Goal: Transaction & Acquisition: Purchase product/service

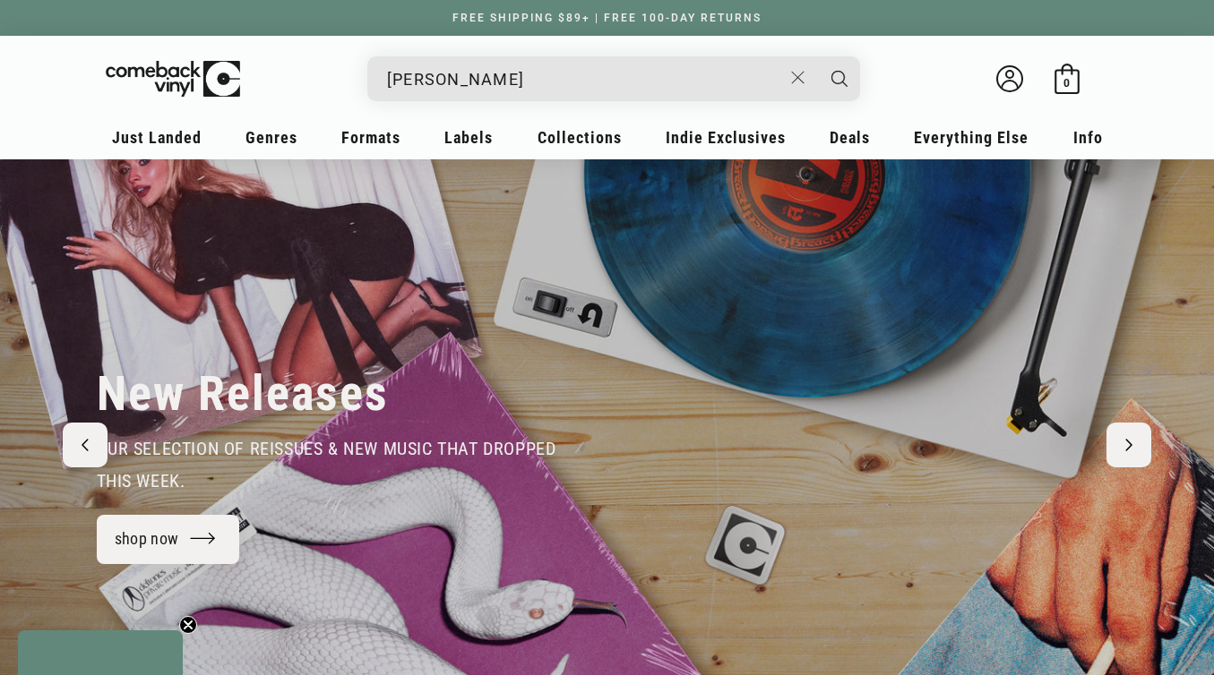
type input "kendrick la"
click at [817, 56] on button "Search" at bounding box center [839, 78] width 45 height 45
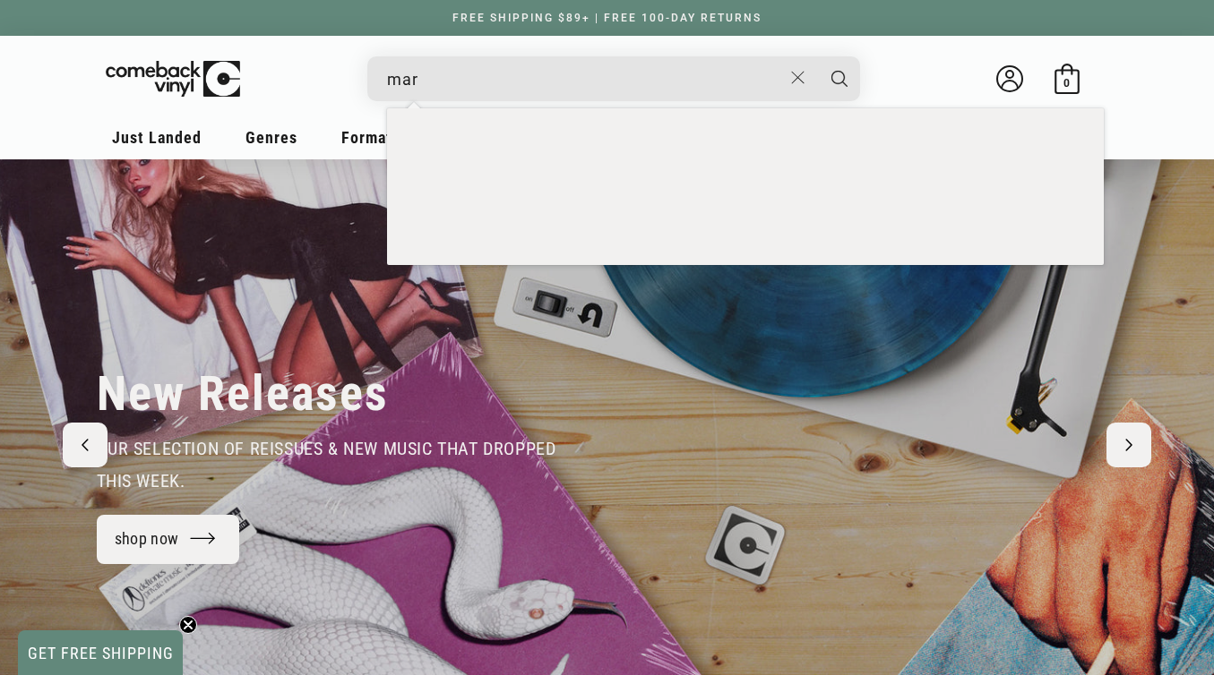
click at [433, 78] on input "mar" at bounding box center [584, 79] width 395 height 37
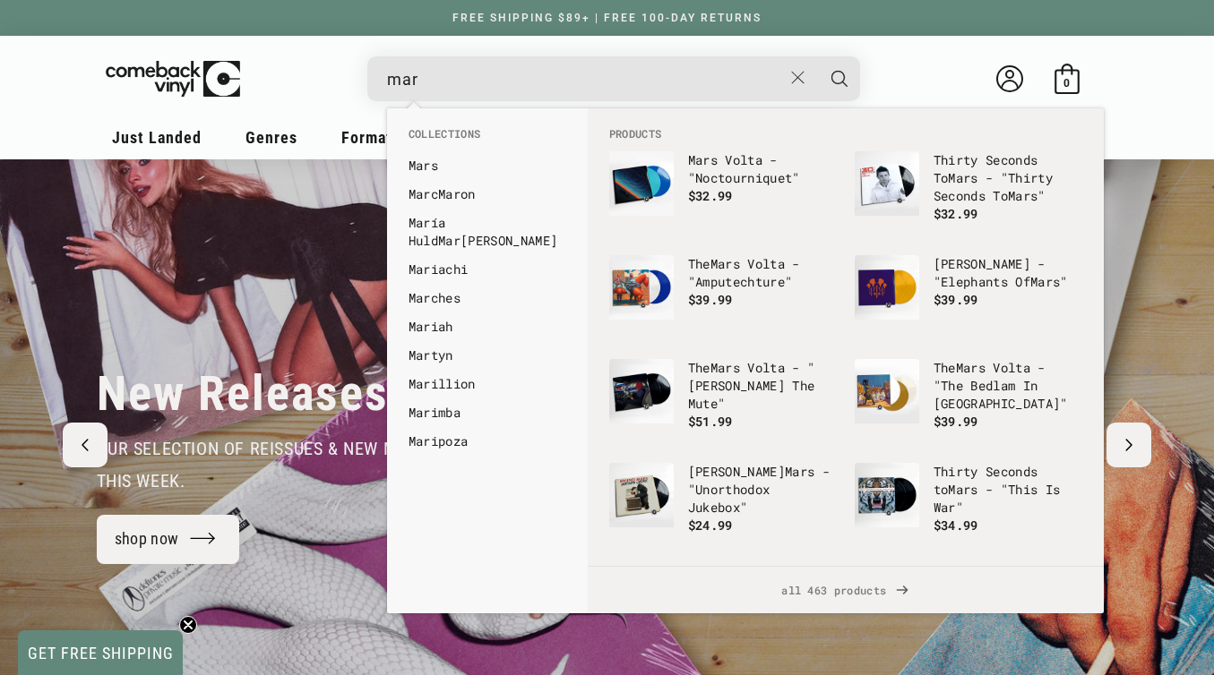
click at [433, 78] on input "mar" at bounding box center [584, 79] width 395 height 37
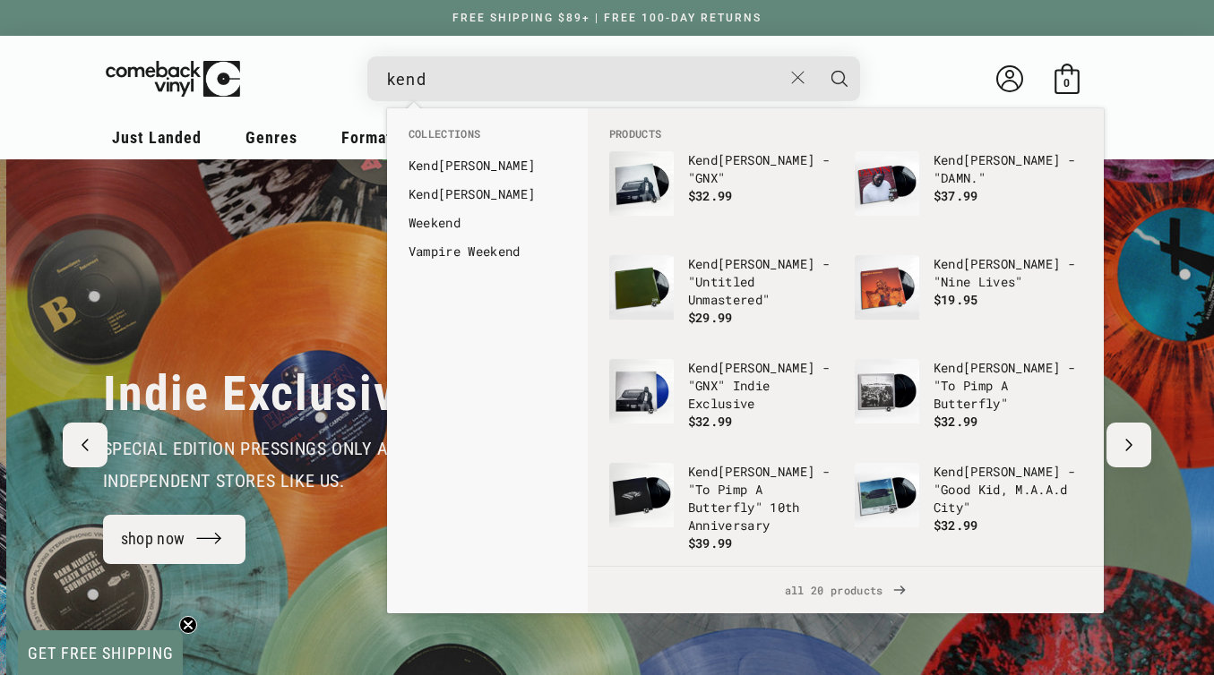
scroll to position [0, 1214]
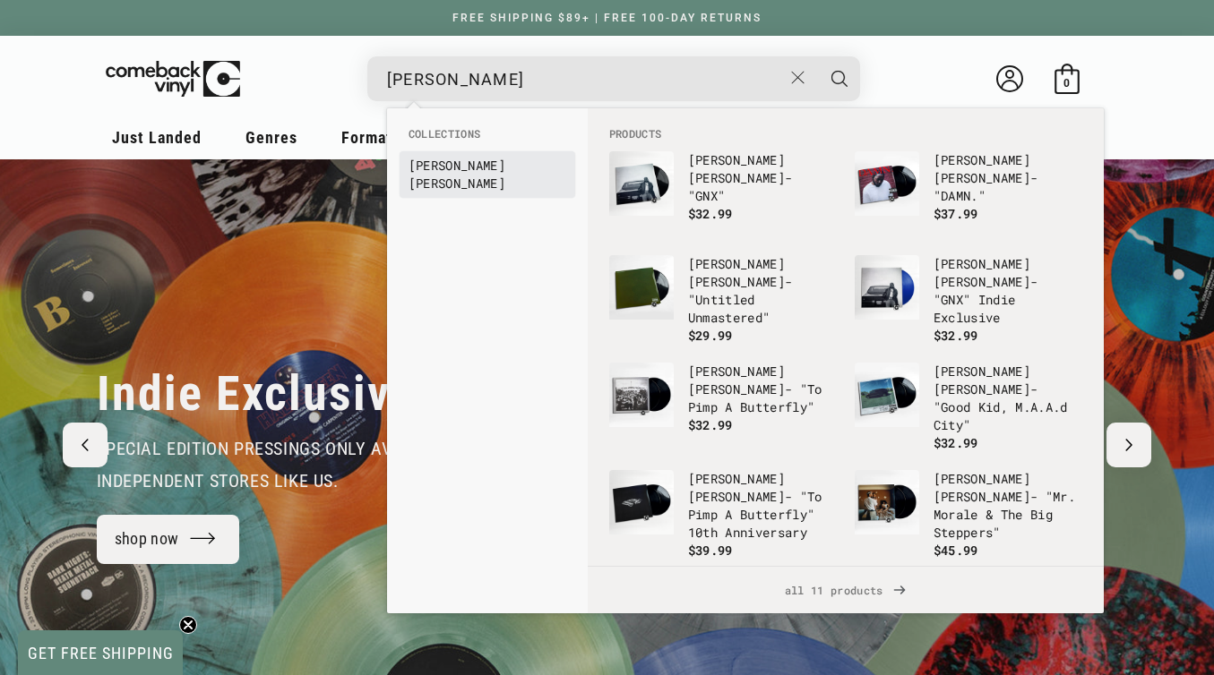
type input "kendrick lamar"
click at [460, 167] on b "Kendrick" at bounding box center [456, 165] width 97 height 17
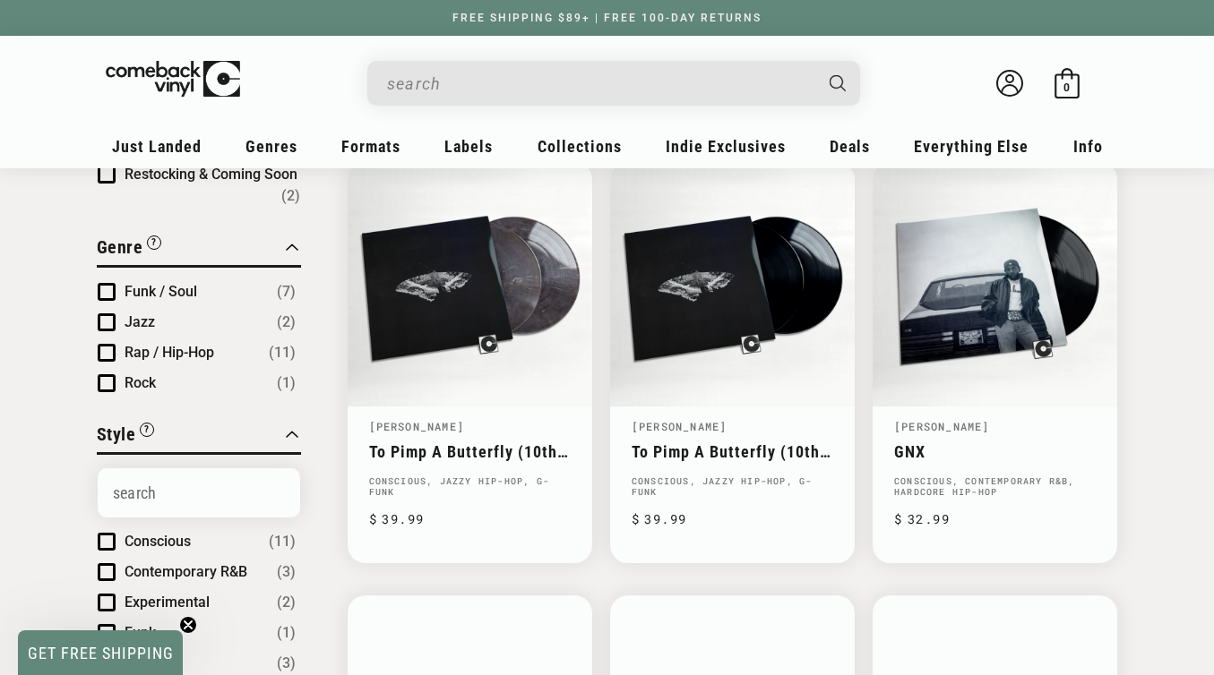
scroll to position [210, 0]
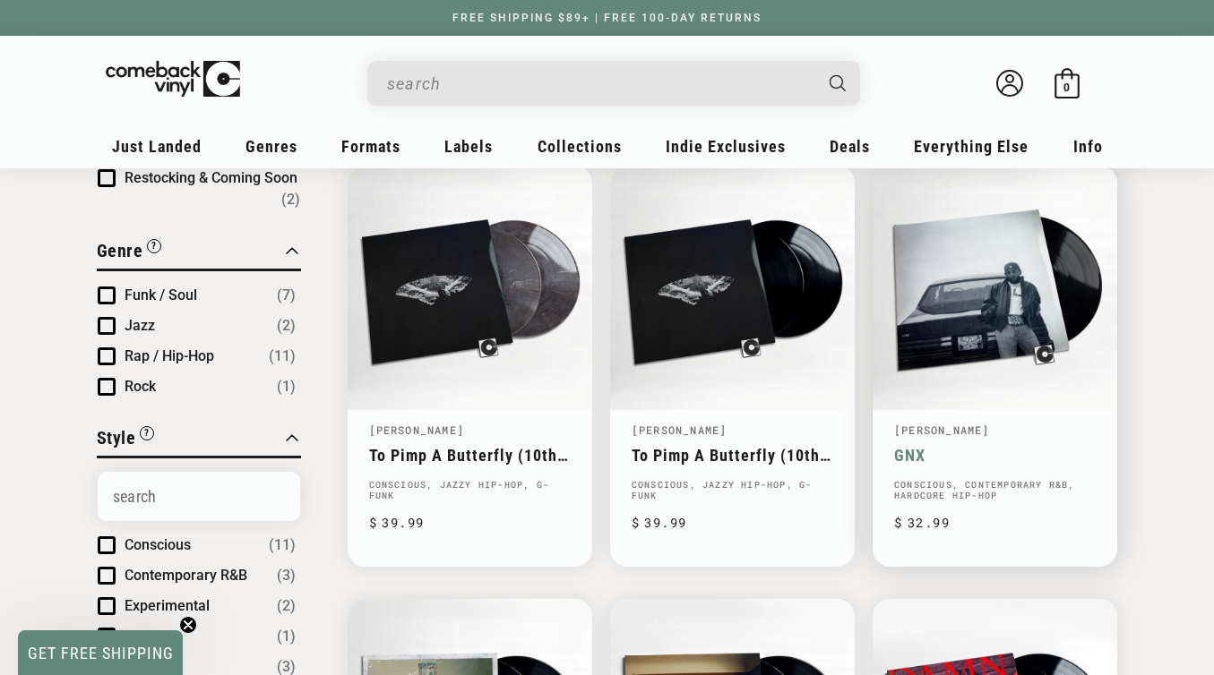
click at [966, 462] on link "GNX" at bounding box center [995, 455] width 202 height 19
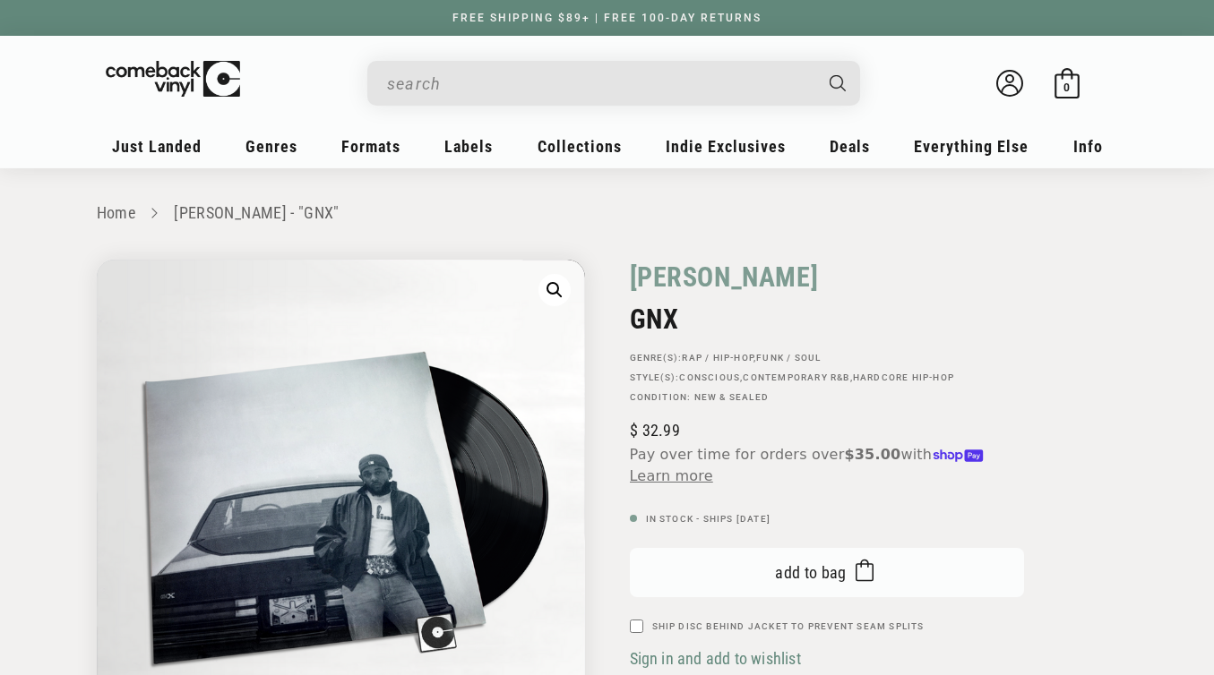
click at [805, 572] on span "Add to bag" at bounding box center [811, 572] width 72 height 19
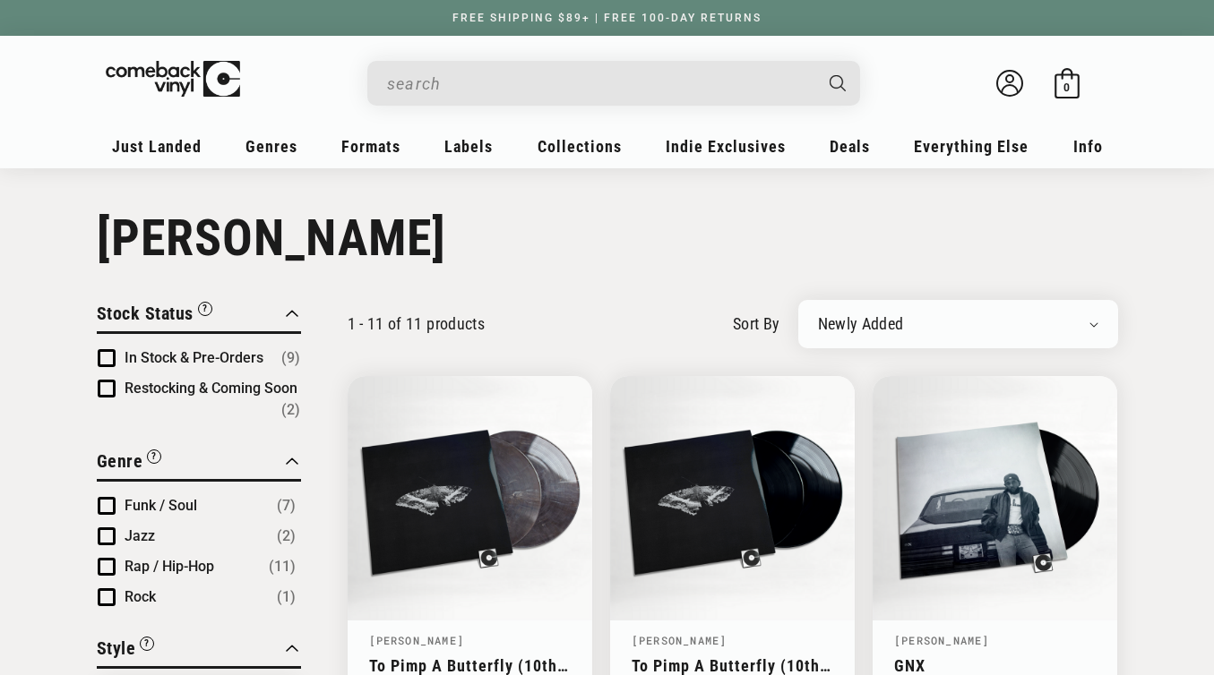
scroll to position [210, 0]
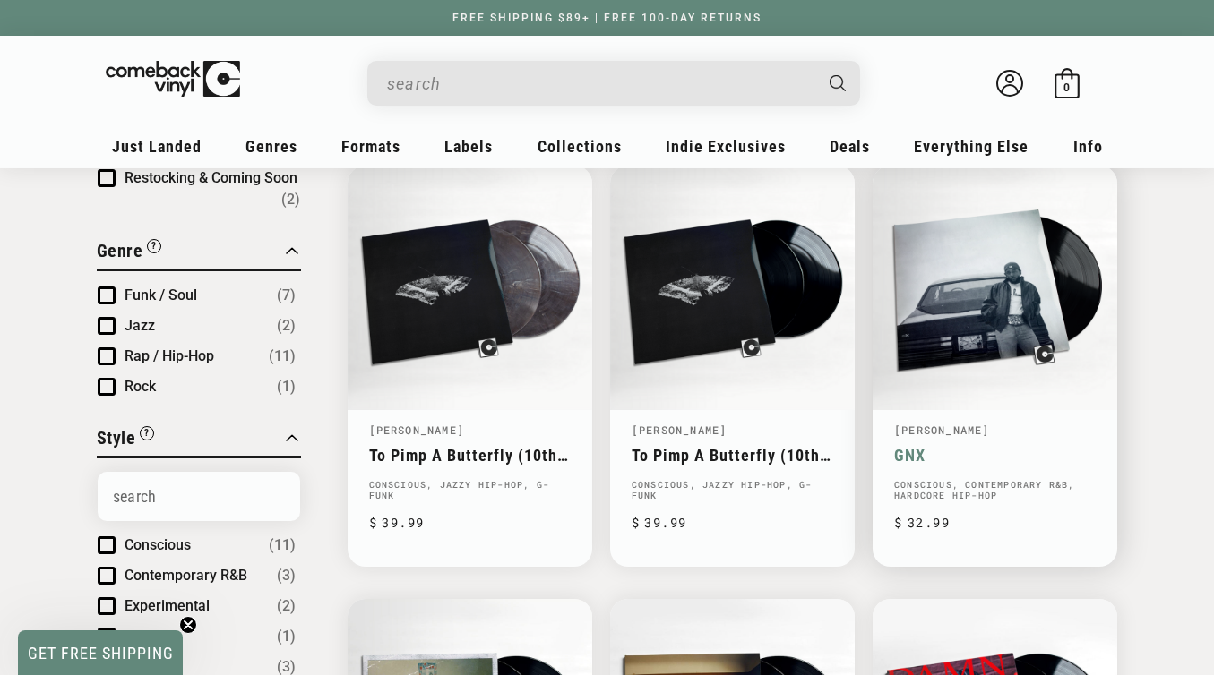
click at [955, 435] on link "[PERSON_NAME]" at bounding box center [942, 430] width 96 height 14
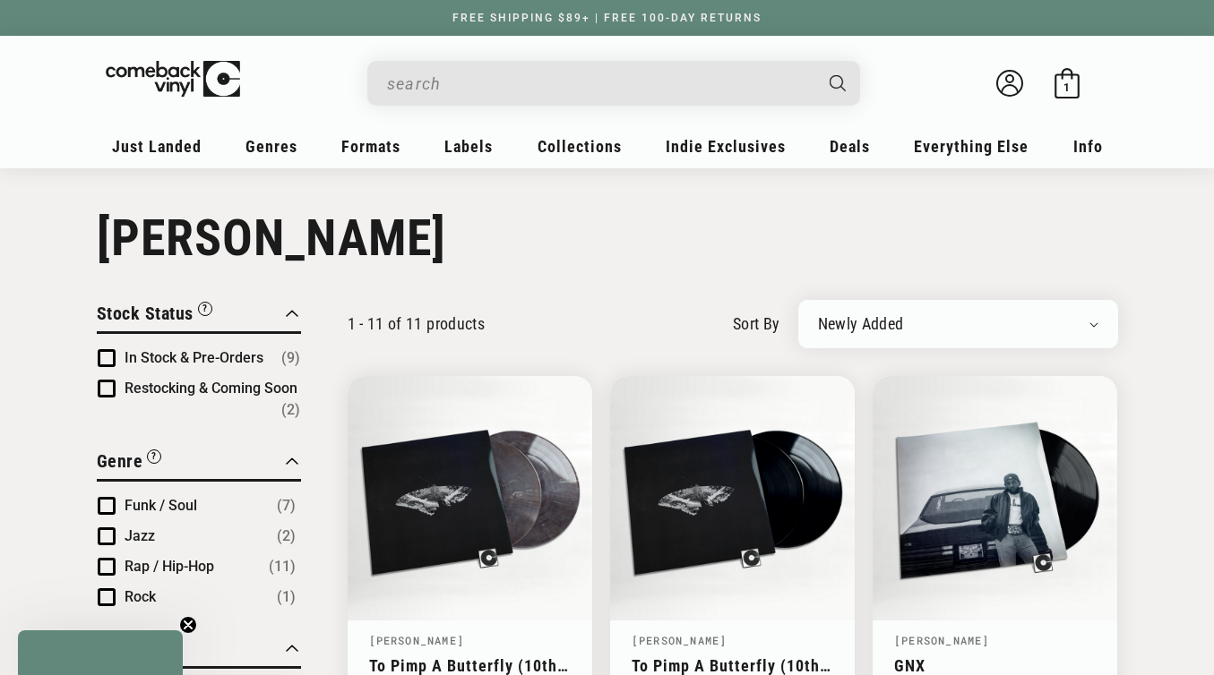
scroll to position [315, 0]
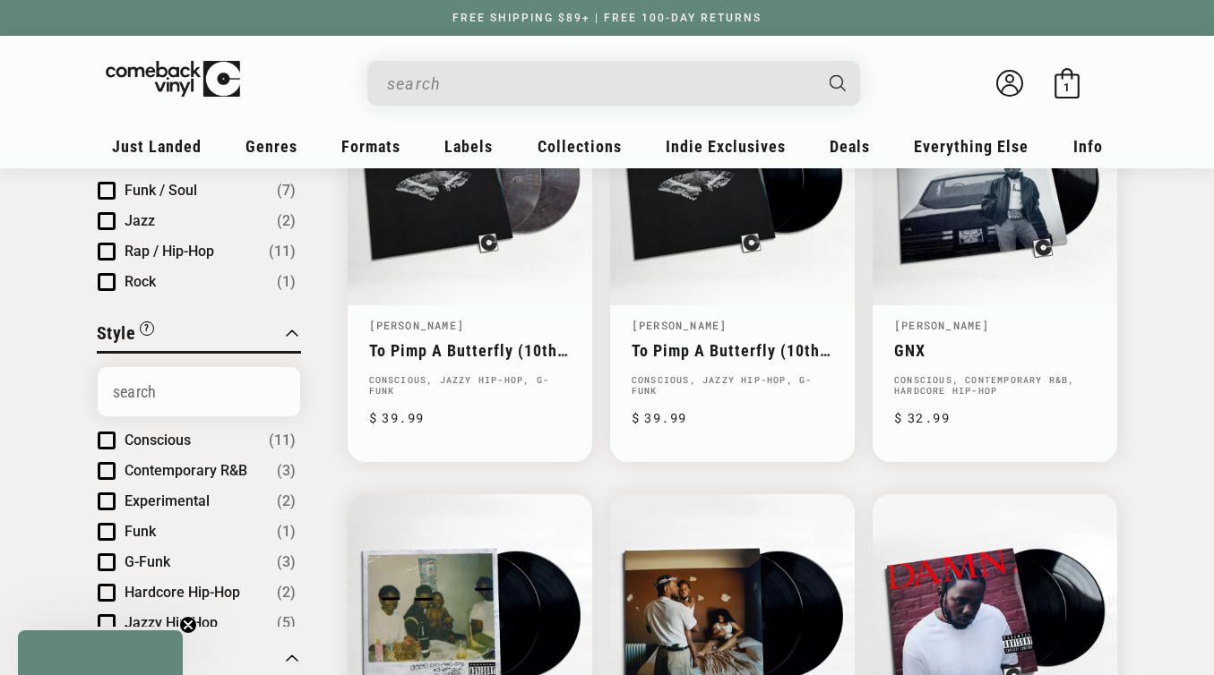
click at [955, 360] on link "GNX" at bounding box center [995, 350] width 202 height 19
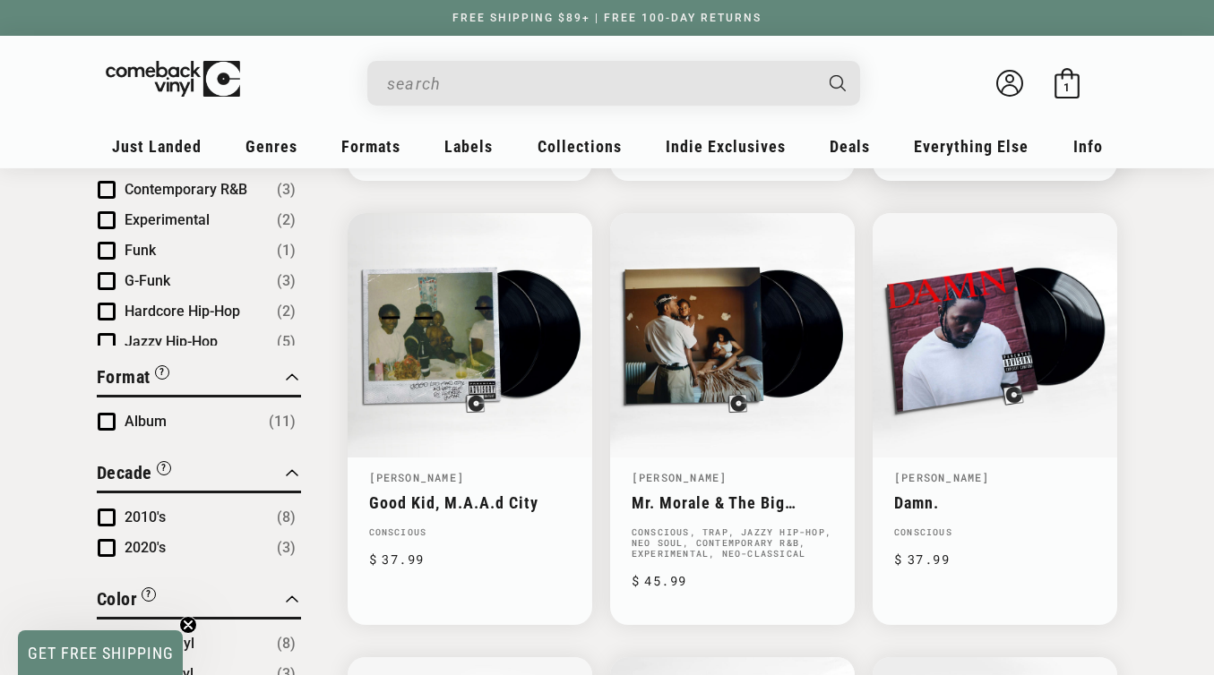
scroll to position [596, 0]
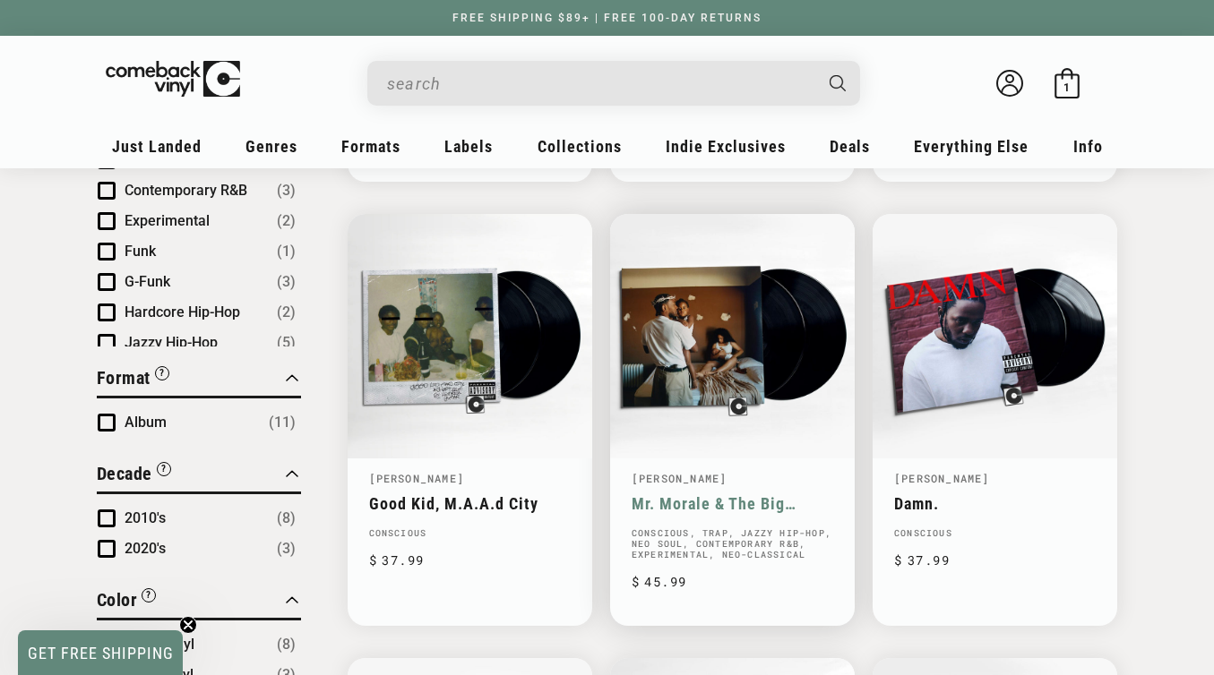
click at [708, 494] on link "Mr. Morale & The Big Steppers" at bounding box center [732, 503] width 202 height 19
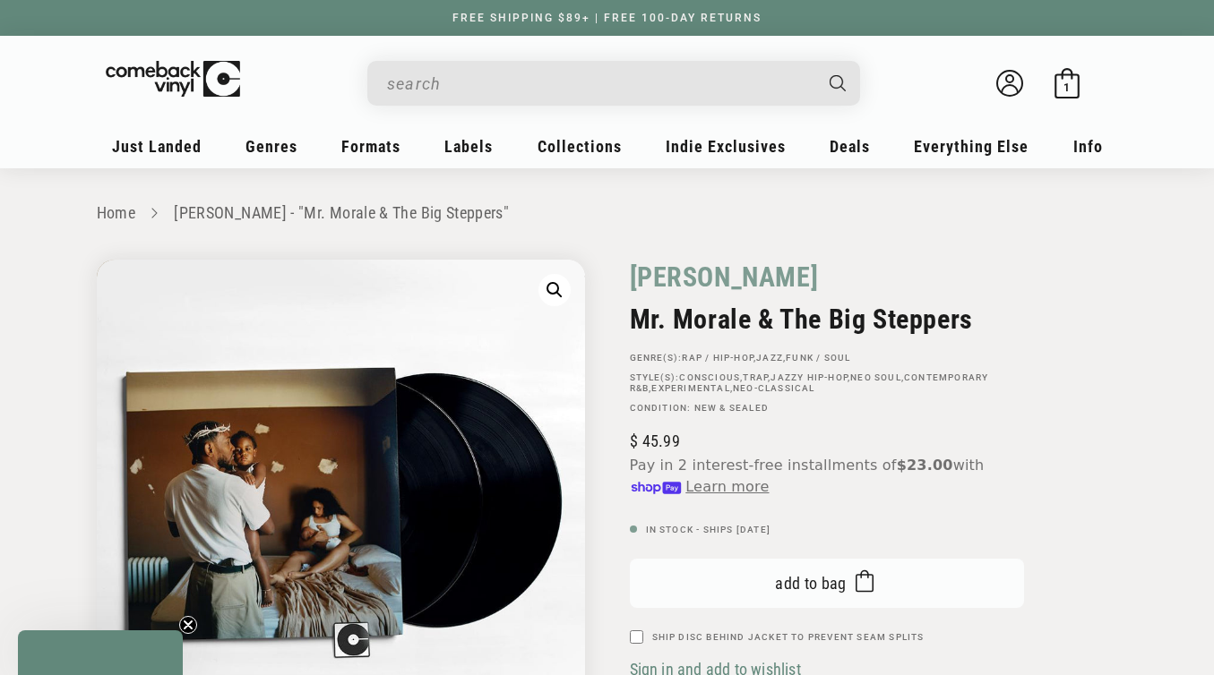
click at [796, 585] on span "Add to bag" at bounding box center [811, 583] width 72 height 19
